Goal: Check status: Check status

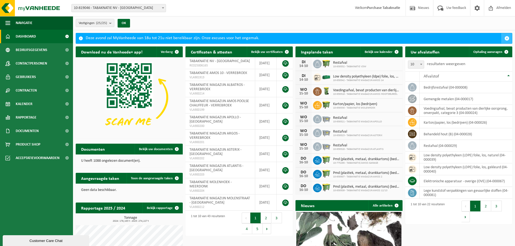
click at [507, 38] on span "button" at bounding box center [506, 38] width 5 height 5
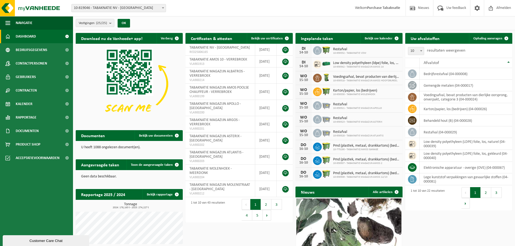
click at [155, 6] on span "10-819046 - TABAKNATIE NV - [GEOGRAPHIC_DATA]" at bounding box center [119, 8] width 94 height 8
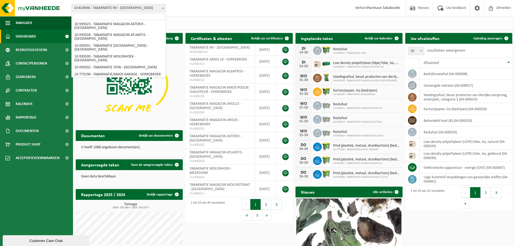
scroll to position [197, 0]
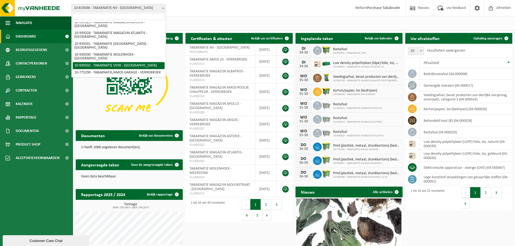
select select "138354"
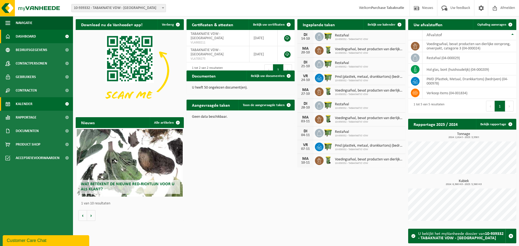
click at [39, 102] on link "Kalender" at bounding box center [36, 104] width 73 height 14
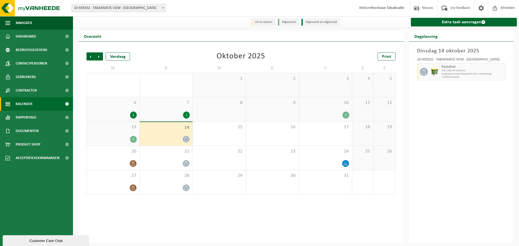
click at [330, 106] on span "10" at bounding box center [325, 103] width 48 height 6
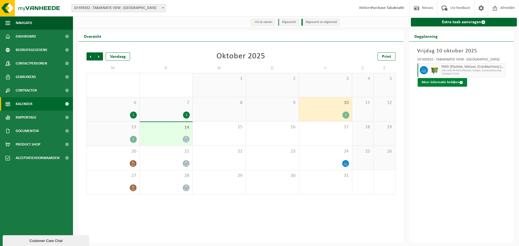
click at [438, 81] on button "Meer informatie bekijken" at bounding box center [441, 82] width 49 height 9
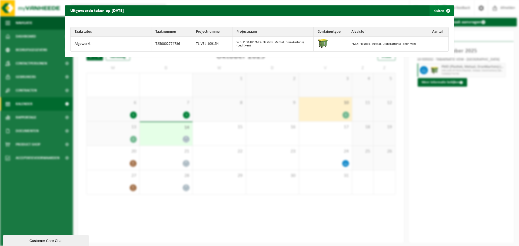
click at [445, 12] on span "button" at bounding box center [447, 10] width 11 height 11
